Goal: Information Seeking & Learning: Learn about a topic

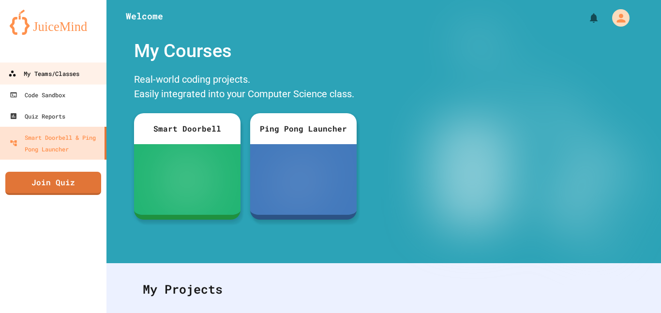
click at [66, 76] on div "My Teams/Classes" at bounding box center [43, 74] width 71 height 12
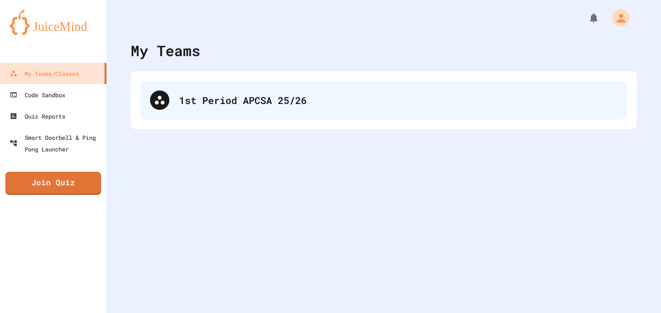
click at [204, 100] on div "1st Period APCSA 25/26" at bounding box center [398, 100] width 438 height 15
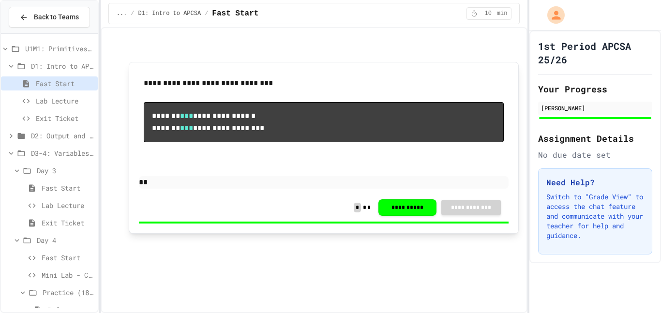
scroll to position [556, 0]
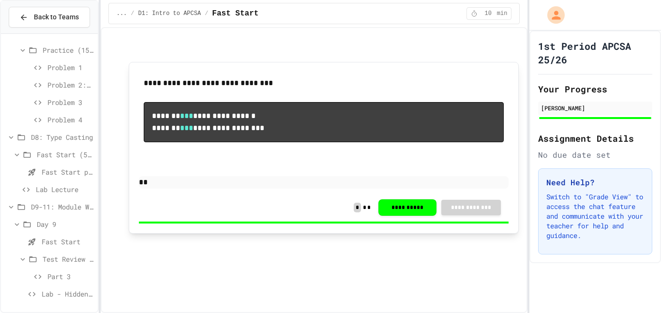
click at [68, 293] on span "Lab - Hidden Figures: Launch Weight Calculator" at bounding box center [68, 294] width 52 height 10
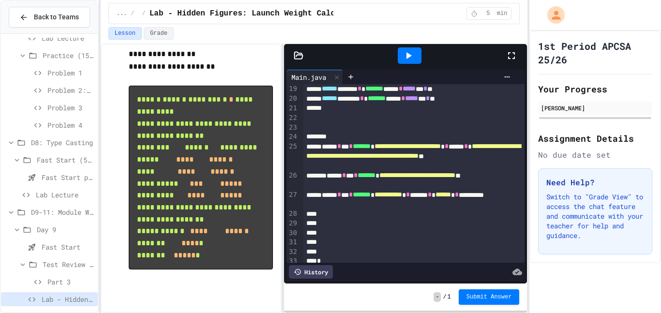
scroll to position [187, 0]
